Goal: Task Accomplishment & Management: Manage account settings

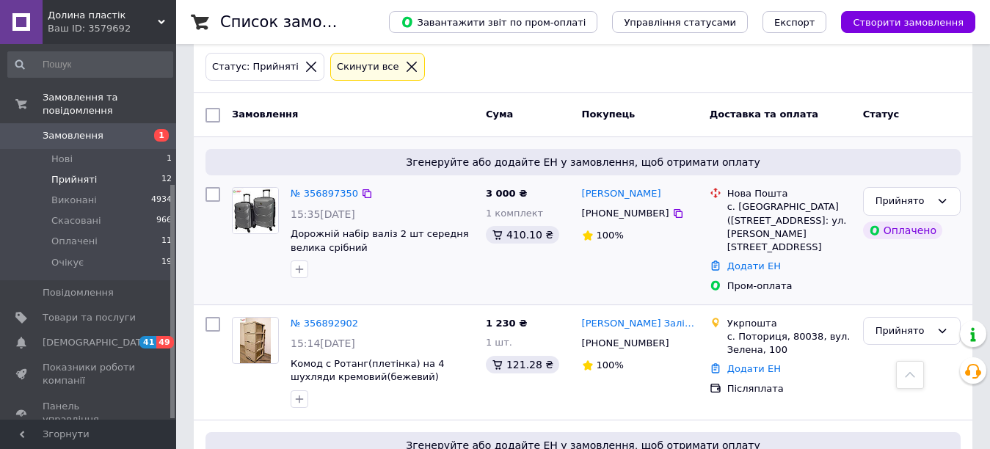
scroll to position [225, 0]
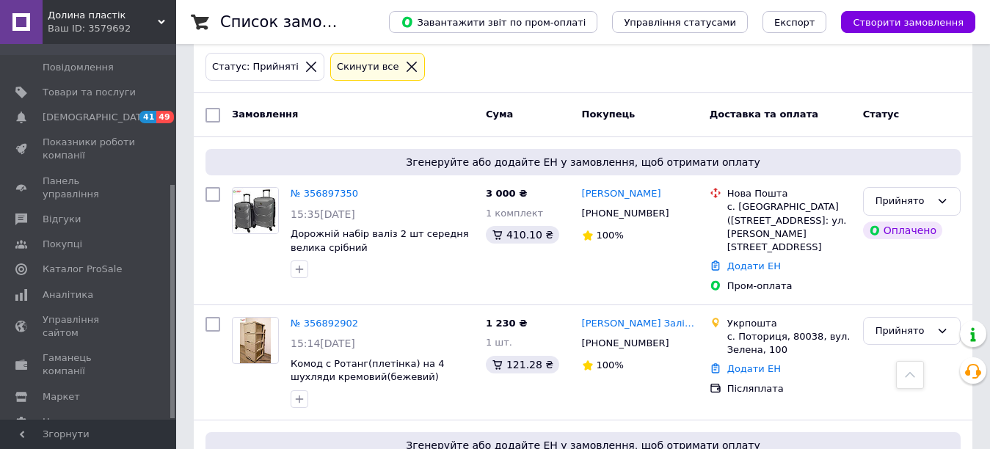
click at [332, 191] on link "№ 356897350" at bounding box center [324, 193] width 67 height 11
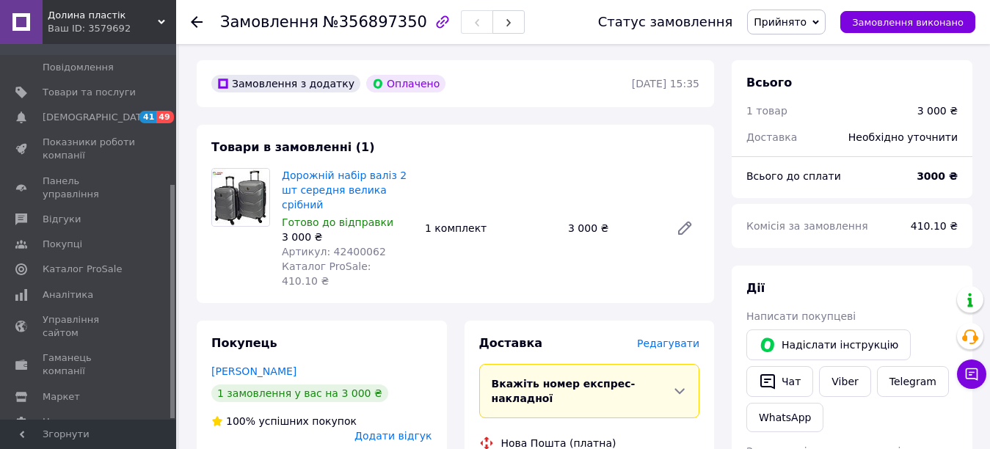
scroll to position [440, 0]
click at [356, 245] on span "Артикул: 42400062" at bounding box center [334, 251] width 104 height 12
copy span "42400062"
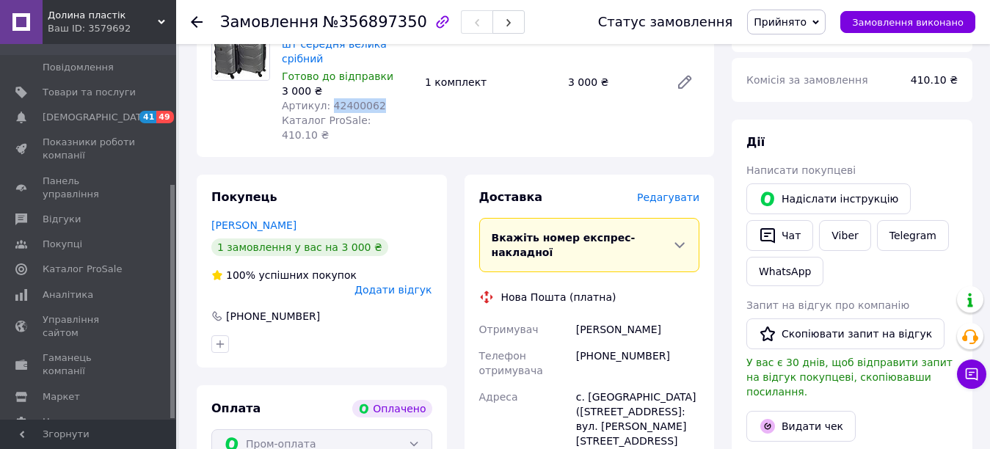
scroll to position [587, 0]
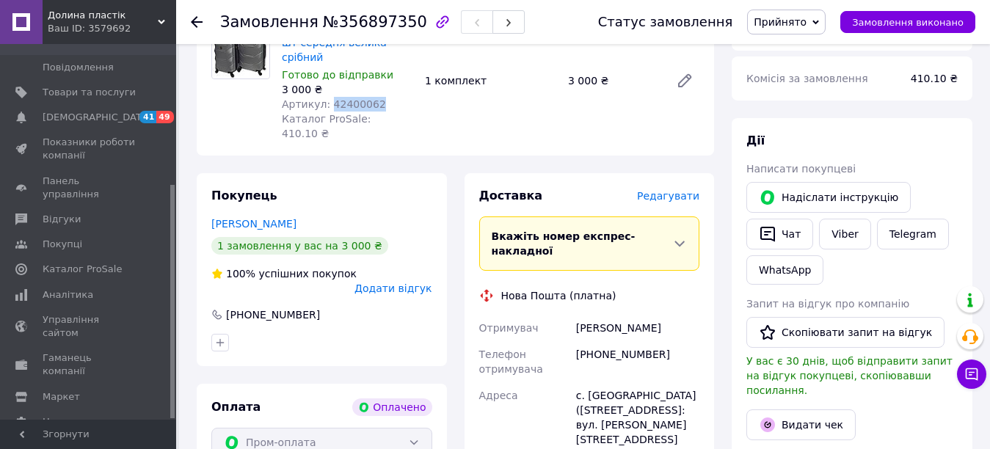
drag, startPoint x: 679, startPoint y: 264, endPoint x: 547, endPoint y: 244, distance: 134.3
click at [553, 252] on div "Доставка [PERSON_NAME] Вкажіть номер експрес-накладної Обов'язково введіть номе…" at bounding box center [589, 438] width 221 height 500
copy div "Отримувач [PERSON_NAME]"
drag, startPoint x: 598, startPoint y: 301, endPoint x: 660, endPoint y: 317, distance: 64.4
click at [660, 341] on div "[PHONE_NUMBER]" at bounding box center [637, 361] width 129 height 41
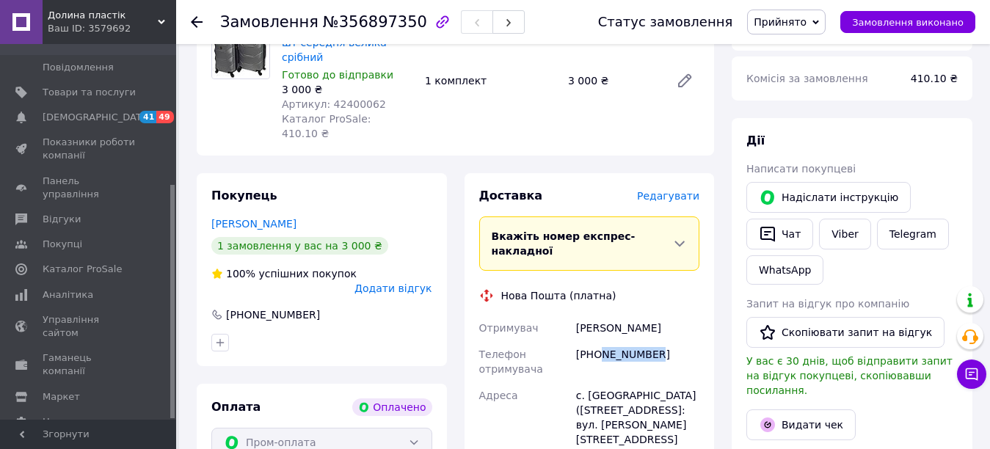
copy div "669582703"
click at [592, 382] on div "с. [GEOGRAPHIC_DATA] ([STREET_ADDRESS]: вул. [PERSON_NAME][STREET_ADDRESS]" at bounding box center [637, 417] width 129 height 70
copy div "[GEOGRAPHIC_DATA]"
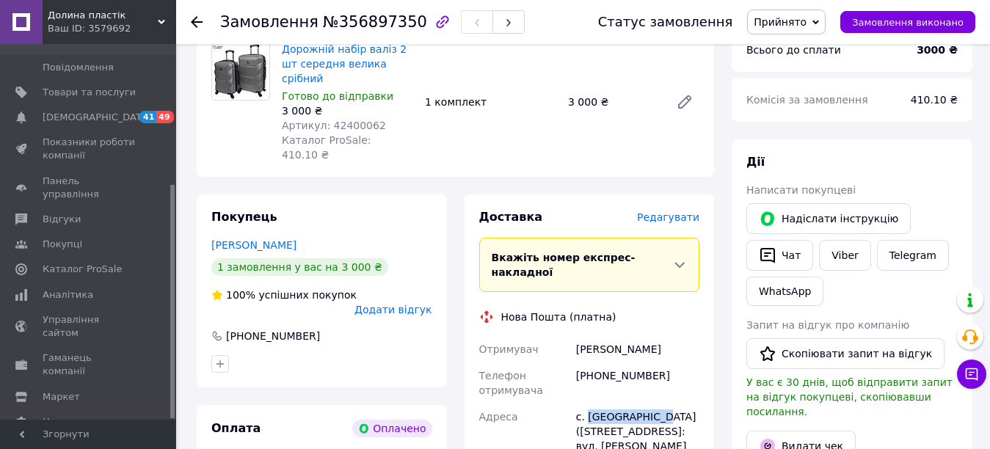
scroll to position [367, 0]
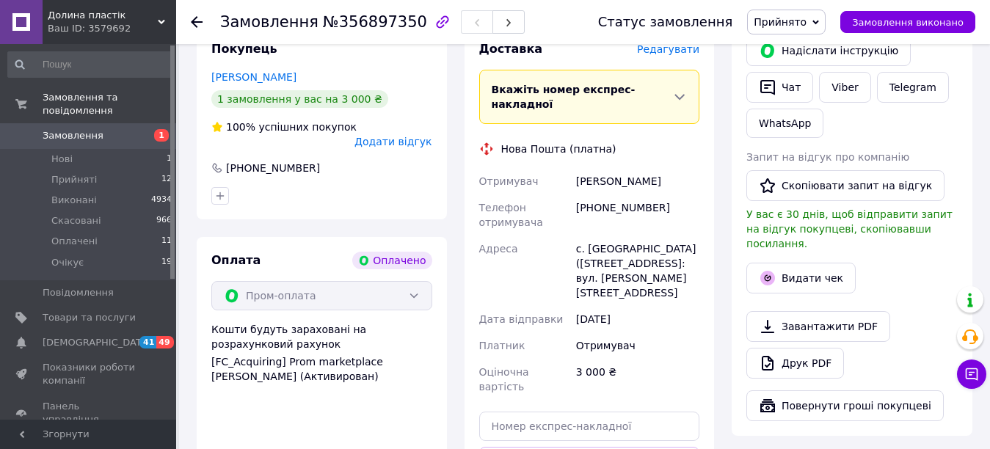
scroll to position [880, 0]
